Goal: Task Accomplishment & Management: Manage account settings

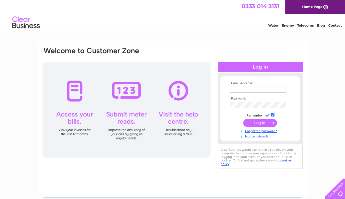
type input "[EMAIL_ADDRESS][DOMAIN_NAME]"
click at [259, 90] on input "pros@hhtc.co.uk" at bounding box center [258, 90] width 57 height 7
click at [259, 123] on input "submit" at bounding box center [260, 123] width 34 height 8
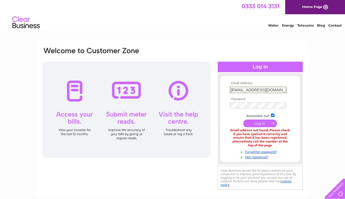
drag, startPoint x: 262, startPoint y: 90, endPoint x: 229, endPoint y: 88, distance: 32.7
click at [229, 88] on td "[EMAIL_ADDRESS][DOMAIN_NAME]" at bounding box center [261, 89] width 64 height 9
type input "donfahrenheim@btinternet.com"
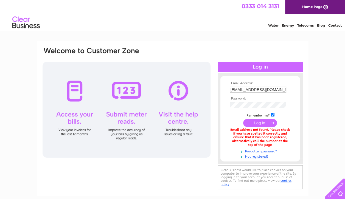
click at [259, 124] on input "submit" at bounding box center [260, 123] width 34 height 8
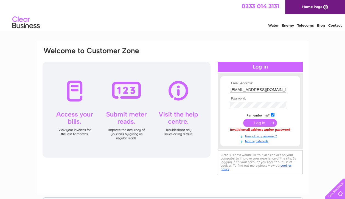
click at [228, 123] on form "Email Address: donfahrenheim@btinternet.com Password:" at bounding box center [261, 113] width 80 height 62
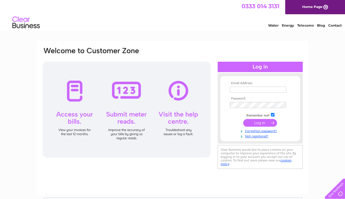
type input "pros@hhtc.co.uk"
click at [257, 123] on input "submit" at bounding box center [260, 123] width 34 height 8
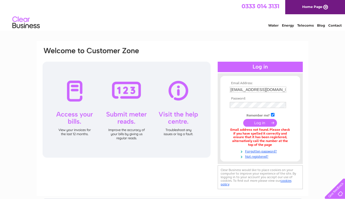
click at [230, 124] on td at bounding box center [261, 123] width 64 height 10
click at [180, 164] on div "Email Address: [EMAIL_ADDRESS][DOMAIN_NAME] Password:" at bounding box center [173, 119] width 262 height 144
